Goal: Transaction & Acquisition: Book appointment/travel/reservation

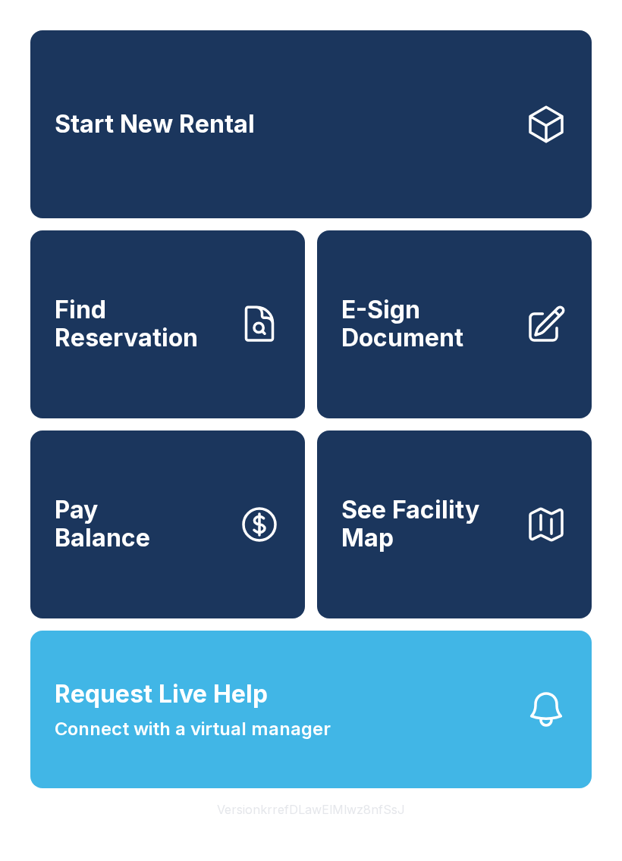
click at [102, 743] on span "Connect with a virtual manager" at bounding box center [193, 729] width 276 height 27
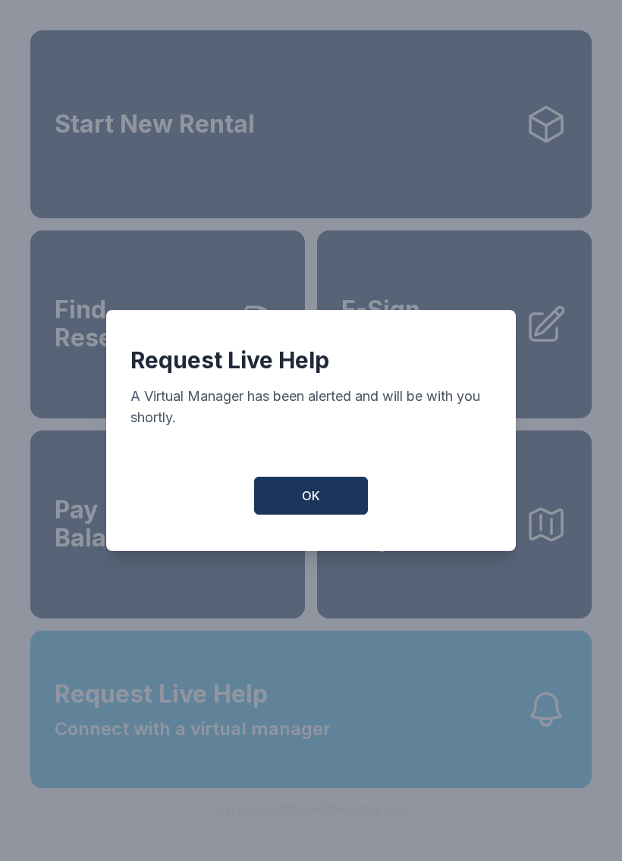
click at [306, 494] on span "OK" at bounding box center [311, 496] width 18 height 18
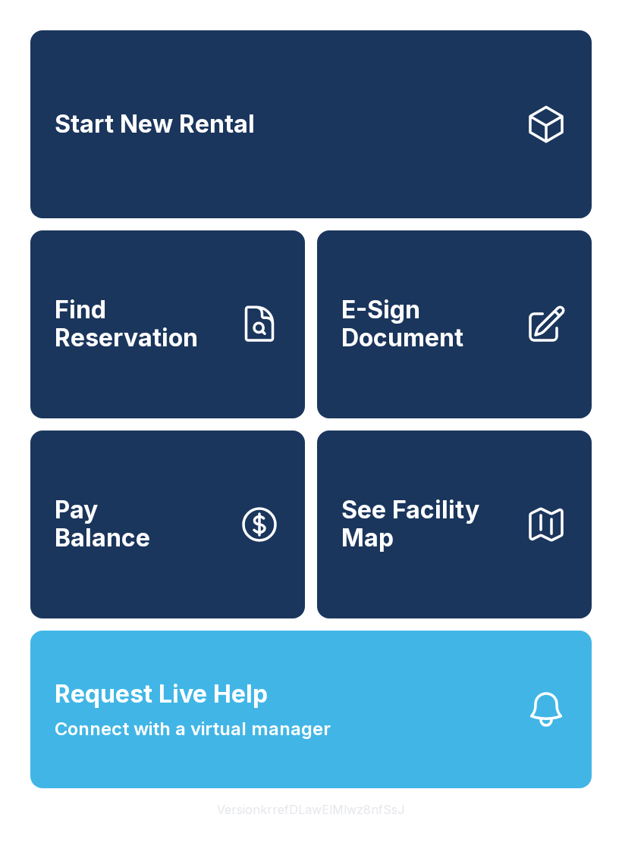
click at [86, 789] on button "Request Live Help Connect with a virtual manager" at bounding box center [310, 710] width 561 height 158
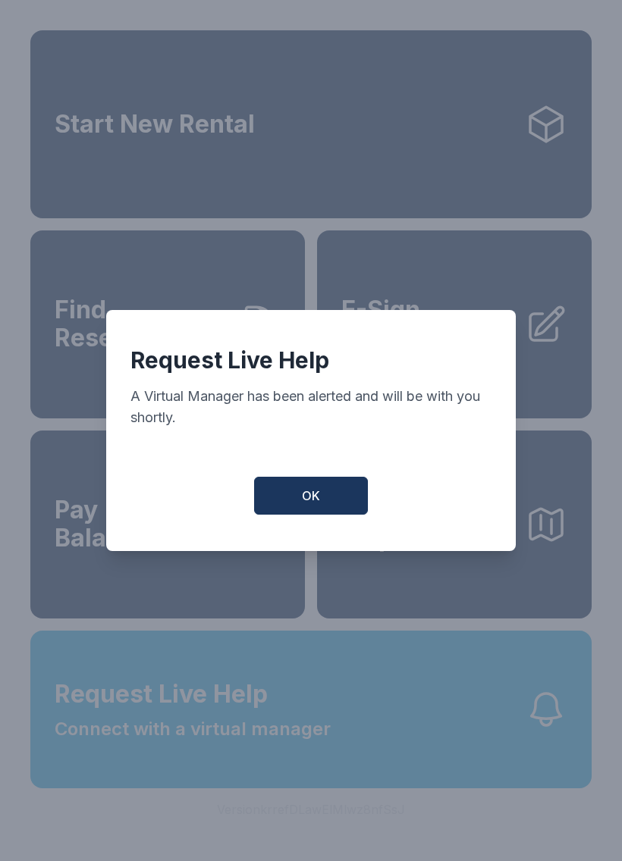
click at [311, 491] on button "OK" at bounding box center [311, 496] width 114 height 38
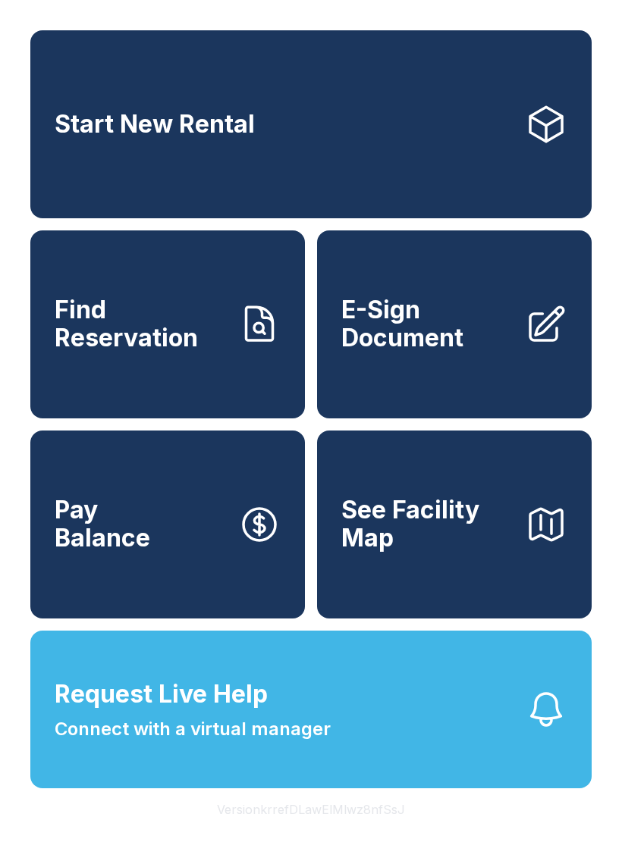
click at [82, 147] on link "Start New Rental" at bounding box center [310, 124] width 561 height 188
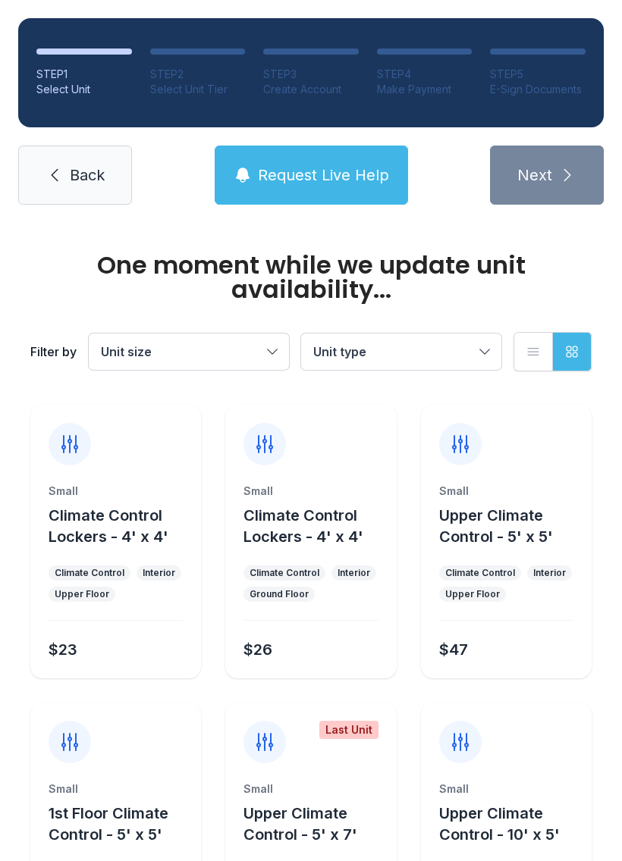
click at [73, 180] on span "Back" at bounding box center [87, 175] width 35 height 21
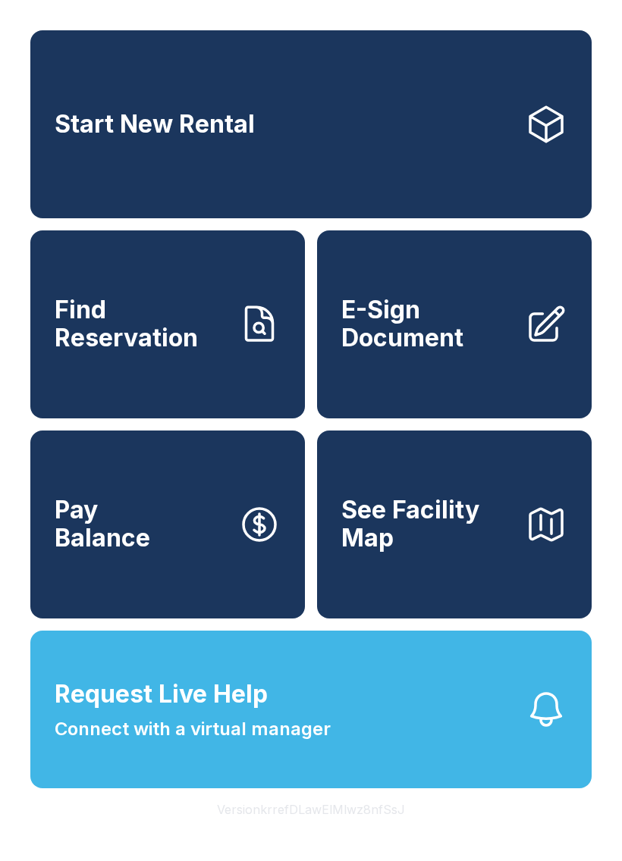
click at [466, 145] on link "Start New Rental" at bounding box center [310, 124] width 561 height 188
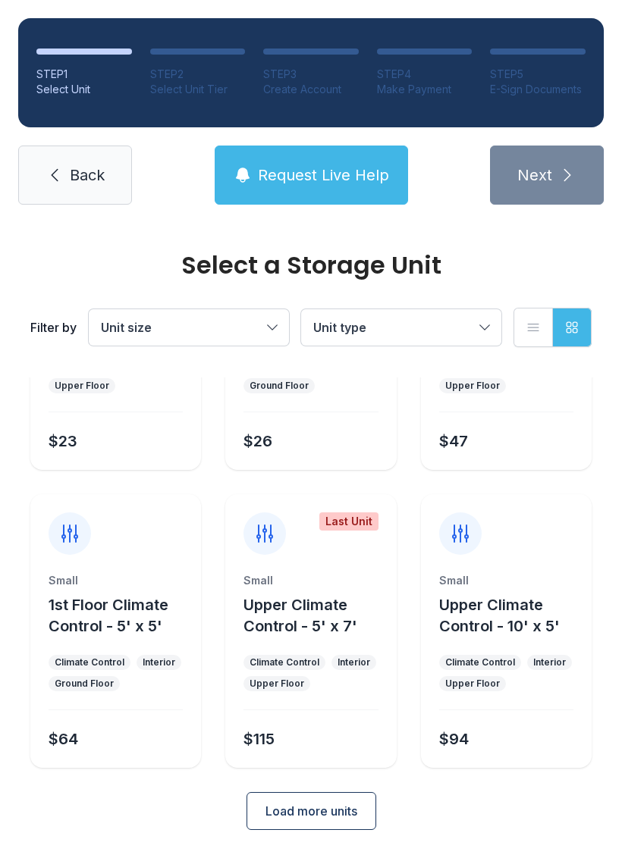
scroll to position [180, 0]
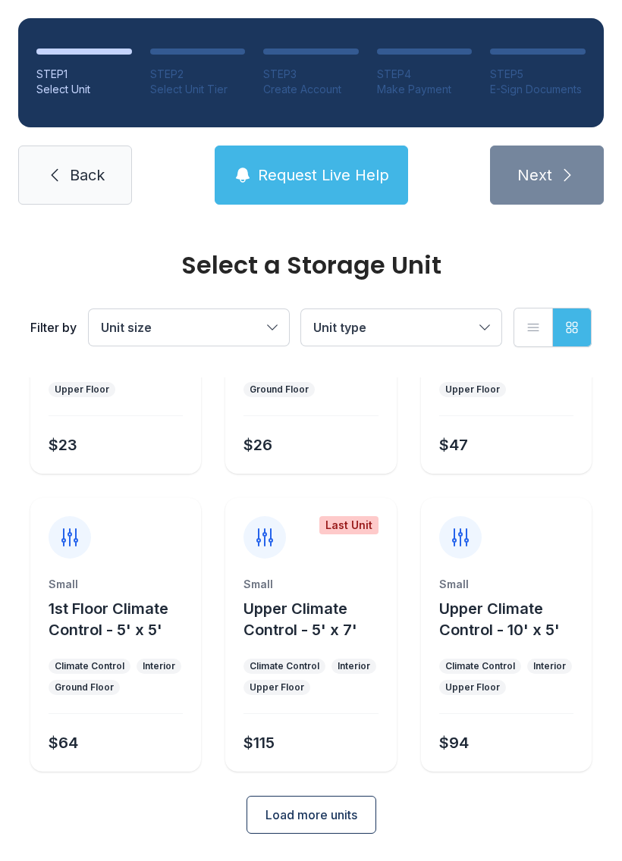
click at [347, 168] on span "Request Live Help" at bounding box center [323, 175] width 131 height 21
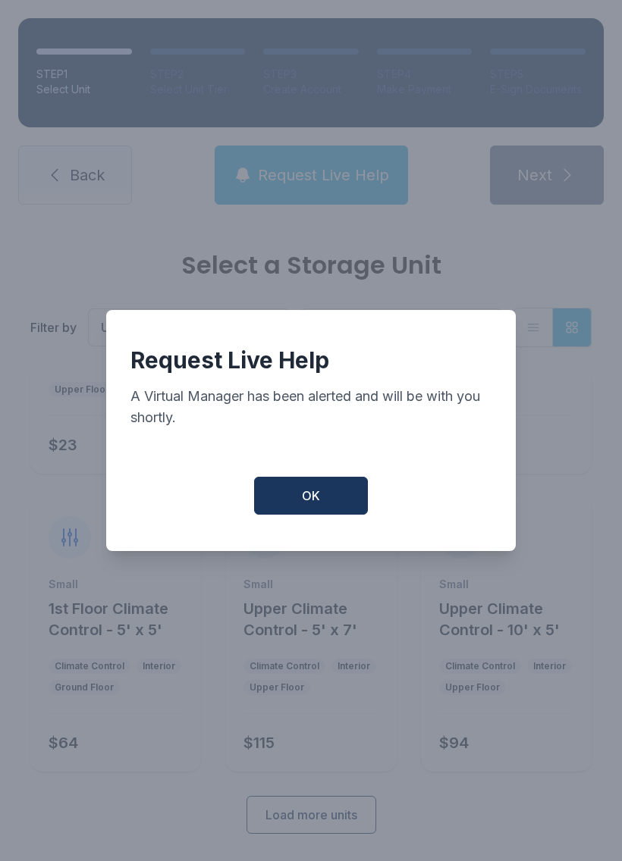
click at [324, 504] on button "OK" at bounding box center [311, 496] width 114 height 38
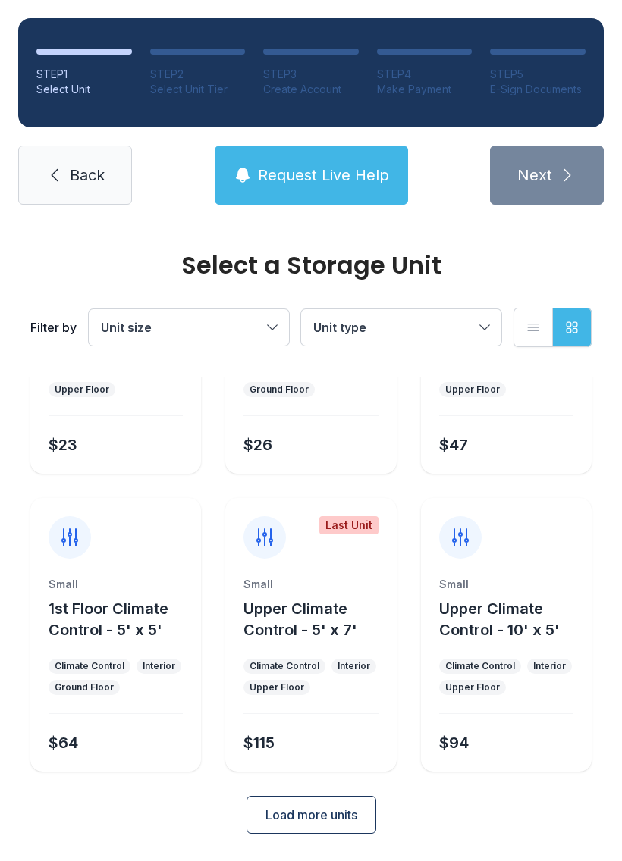
click at [326, 175] on span "Request Live Help" at bounding box center [323, 175] width 131 height 21
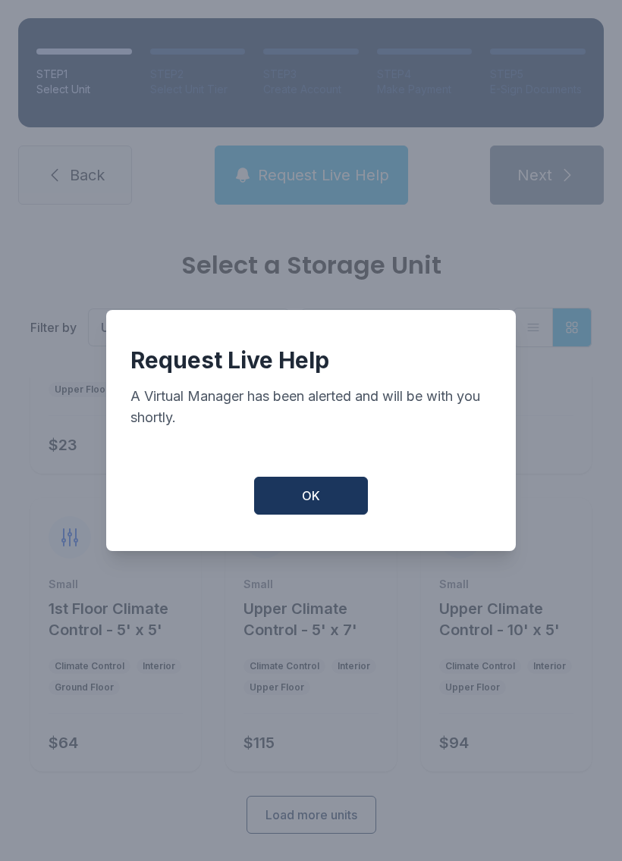
click at [334, 500] on button "OK" at bounding box center [311, 496] width 114 height 38
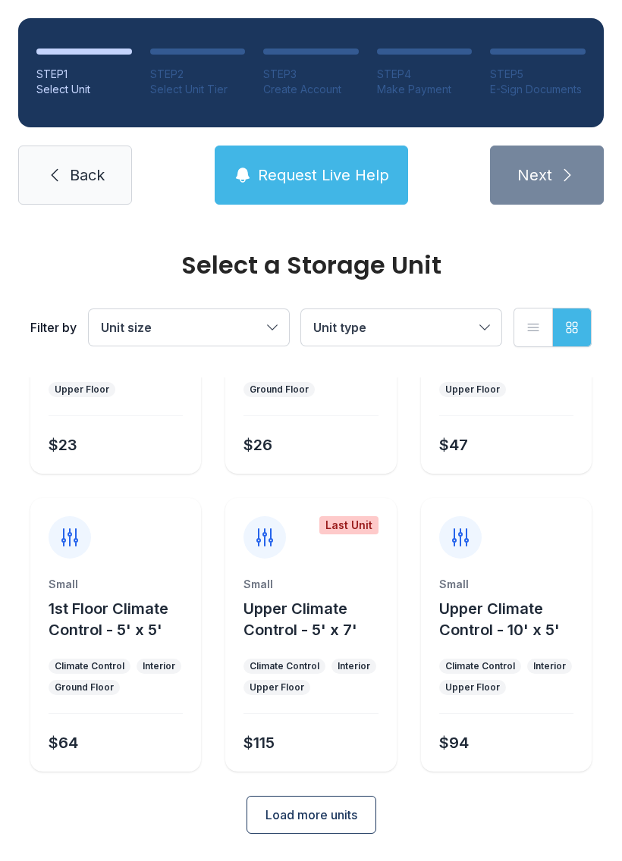
click at [108, 164] on link "Back" at bounding box center [75, 175] width 114 height 59
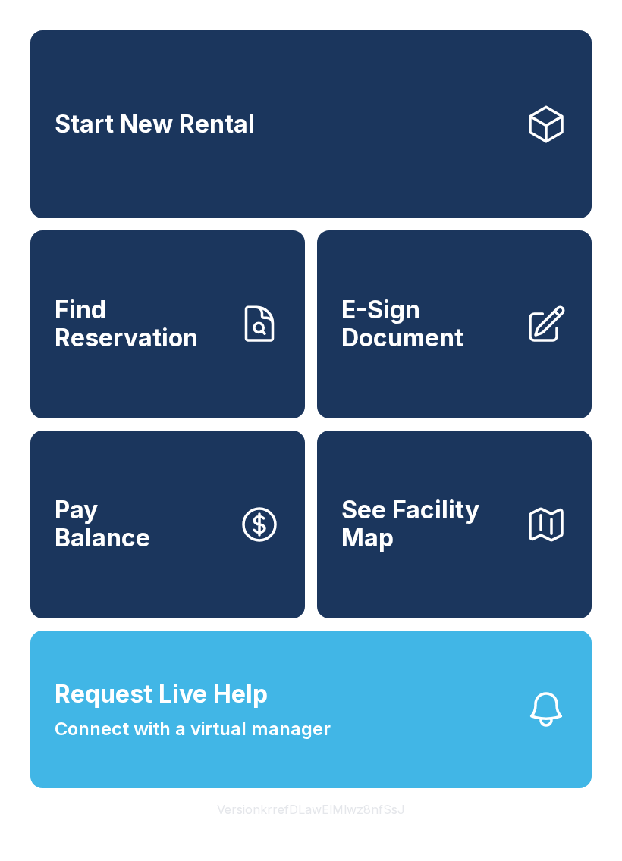
click at [393, 774] on button "Request Live Help Connect with a virtual manager" at bounding box center [310, 710] width 561 height 158
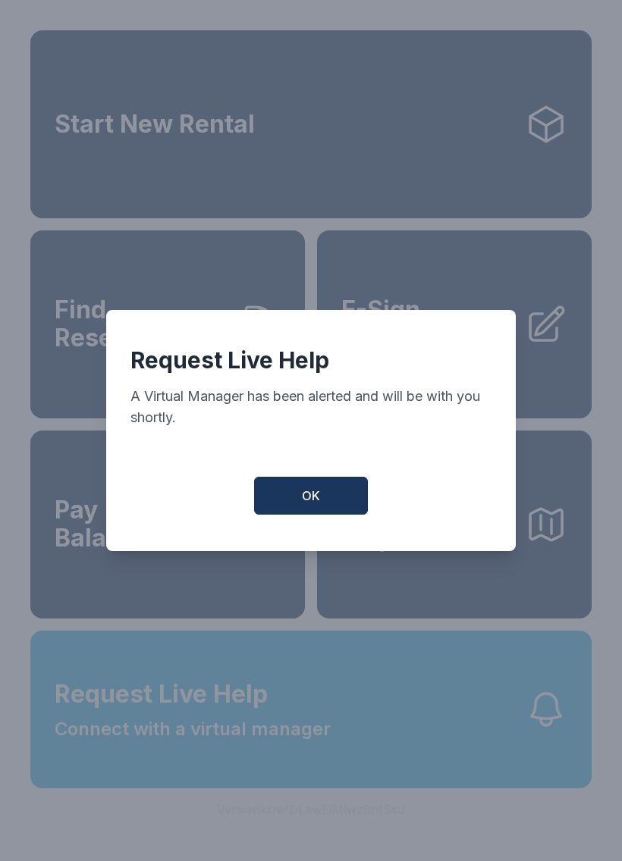
click at [334, 494] on button "OK" at bounding box center [311, 496] width 114 height 38
